Goal: Find specific page/section

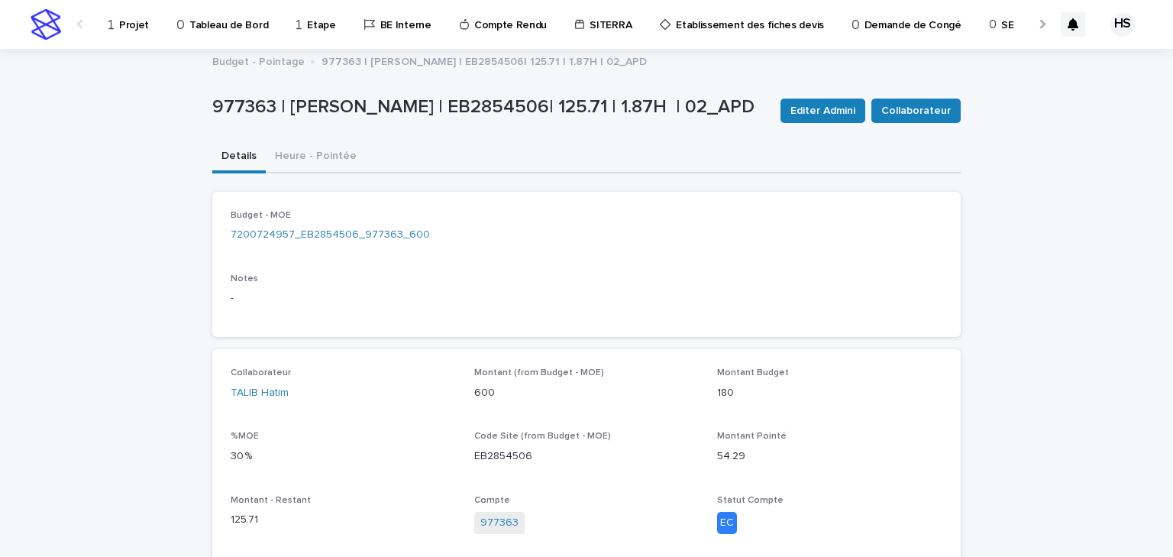
click at [129, 15] on p "Projet" at bounding box center [134, 16] width 30 height 32
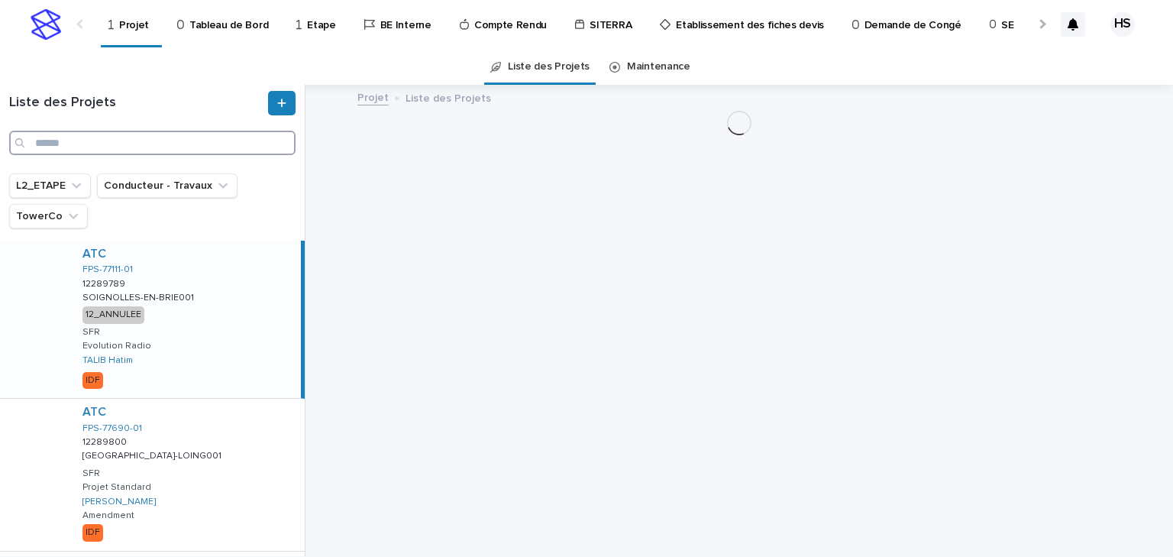
click at [128, 150] on input "Search" at bounding box center [152, 143] width 286 height 24
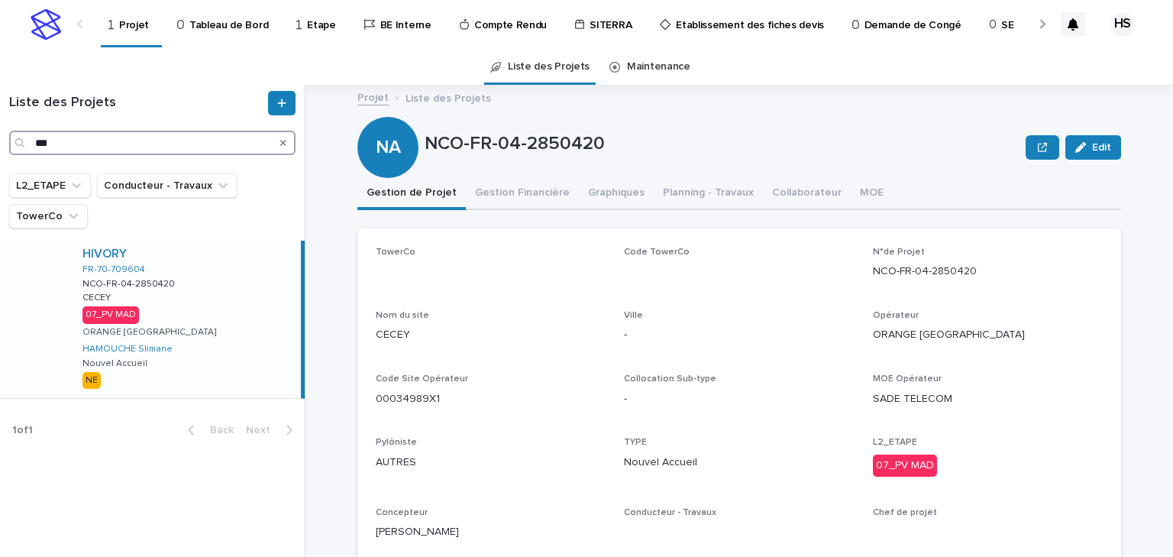
type input "***"
click at [228, 306] on div "HIVORY FR-70-709604 NCO-FR-04-2850420 NCO-FR-04-2850420 CECEY CECEY 07_PV MAD O…" at bounding box center [185, 319] width 231 height 157
